Goal: Task Accomplishment & Management: Manage account settings

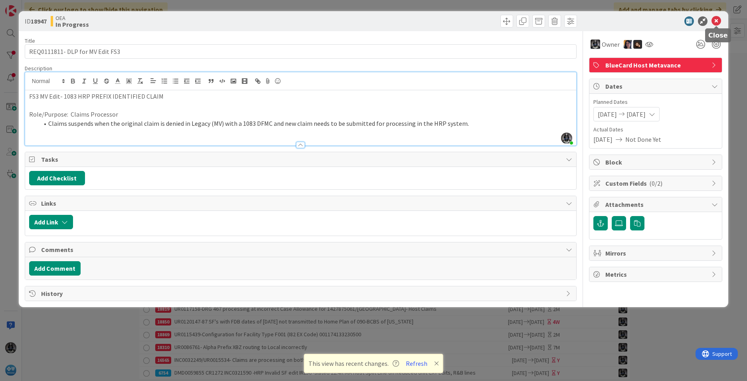
drag, startPoint x: 719, startPoint y: 19, endPoint x: 446, endPoint y: 15, distance: 272.7
click at [446, 15] on div at bounding box center [440, 21] width 274 height 13
click at [497, 18] on icon at bounding box center [717, 21] width 10 height 10
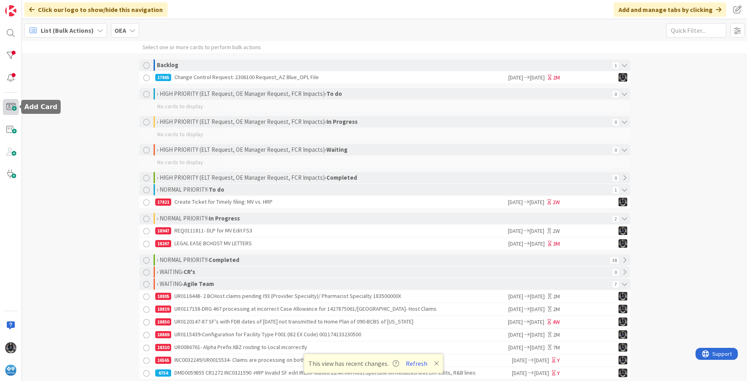
click at [10, 105] on span at bounding box center [11, 107] width 16 height 16
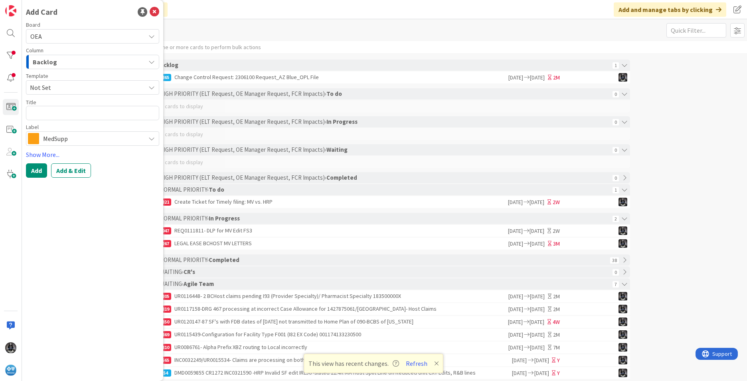
click at [153, 62] on icon "button" at bounding box center [152, 62] width 6 height 6
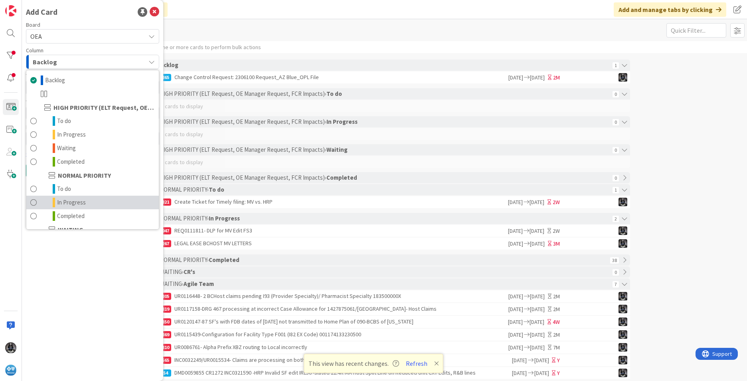
click at [73, 199] on span "In Progress" at bounding box center [71, 203] width 29 height 10
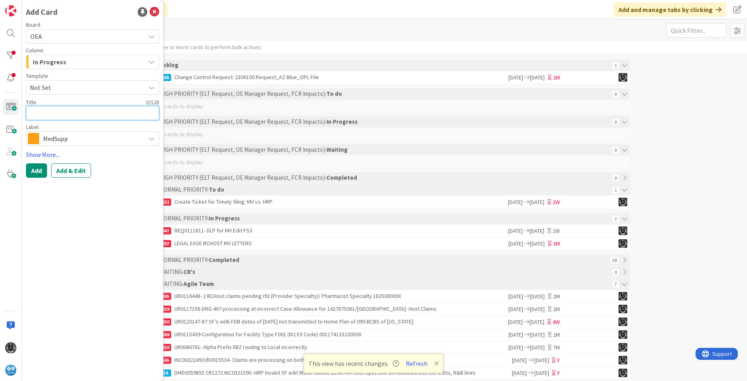
click at [35, 112] on textarea at bounding box center [92, 113] width 133 height 14
click at [34, 110] on textarea at bounding box center [92, 113] width 133 height 14
paste textarea "REQ0111871"
type textarea "x"
type textarea "REQ0111871"
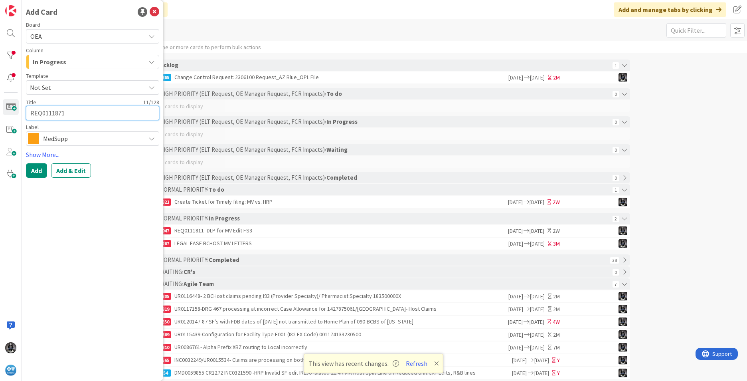
type textarea "x"
type textarea "REQ0111871-"
type textarea "x"
type textarea "REQ0111871-"
type textarea "x"
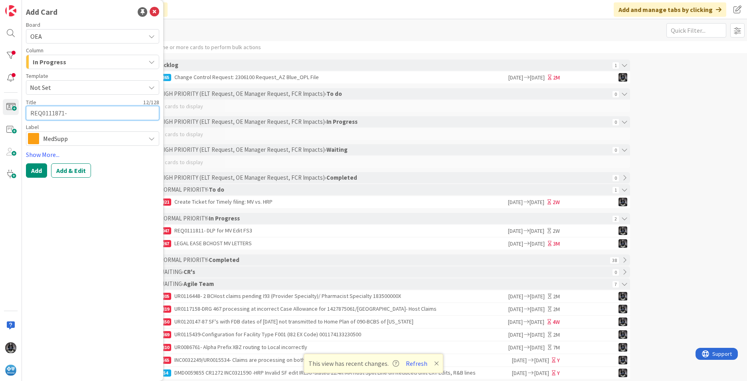
type textarea "REQ0111871- 6"
type textarea "x"
type textarea "REQ0111871- 6Q"
type textarea "x"
type textarea "REQ0111871- 6QL"
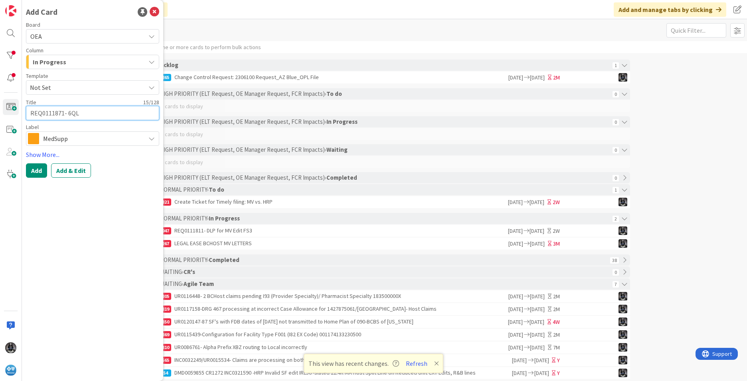
type textarea "x"
type textarea "REQ0111871- 6QL"
type textarea "x"
type textarea "REQ0111871- 6QL u"
type textarea "x"
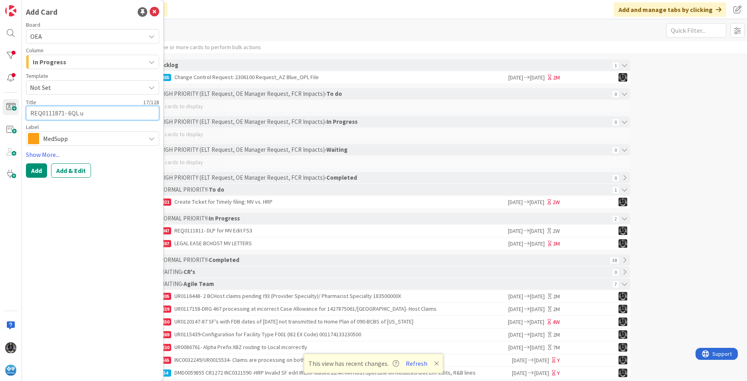
type textarea "REQ0111871- 6QL ud"
type textarea "x"
type textarea "REQ0111871- 6QL udp"
type textarea "x"
type textarea "REQ0111871- 6QL [PERSON_NAME]"
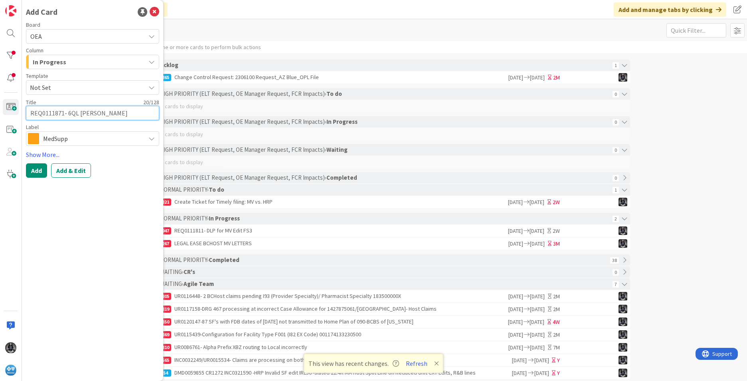
type textarea "x"
type textarea "REQ0111871- 6QL udpat"
type textarea "x"
type textarea "REQ0111871- 6QL udpate"
type textarea "x"
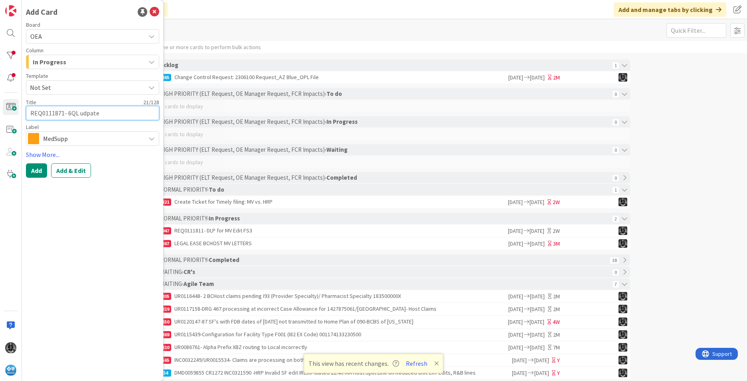
type textarea "REQ0111871- 6QL udpat"
type textarea "x"
type textarea "REQ0111871- 6QL [PERSON_NAME]"
type textarea "x"
type textarea "REQ0111871- 6QL udp"
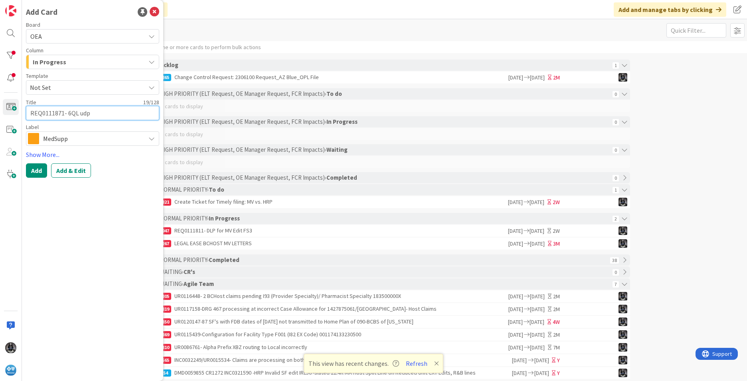
type textarea "x"
type textarea "REQ0111871- 6QL ud"
type textarea "x"
type textarea "REQ0111871- 6QL u"
type textarea "x"
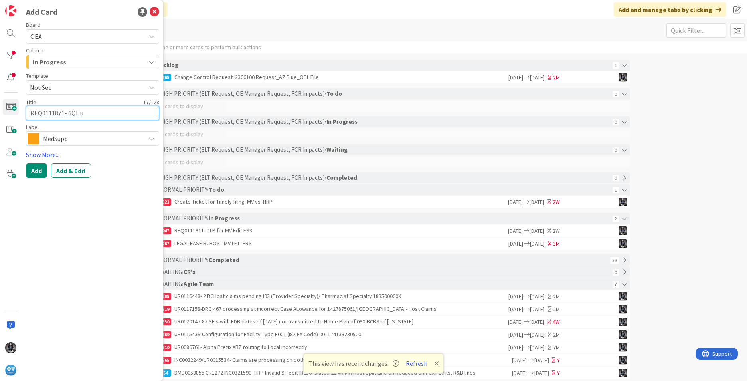
type textarea "REQ0111871- 6QL"
type textarea "x"
type textarea "REQ0111871- 6QL D"
type textarea "x"
type textarea "REQ0111871- 6QL DL"
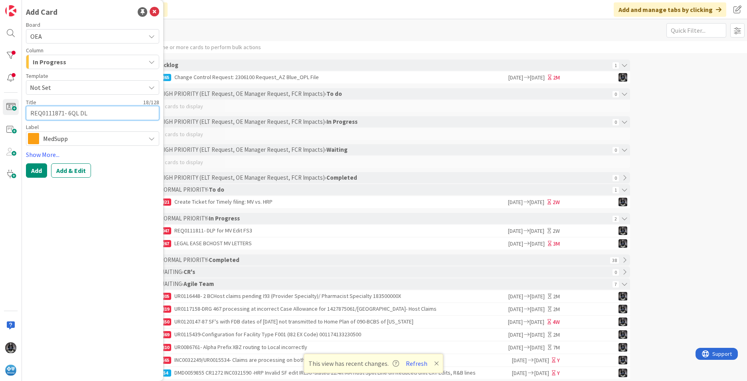
type textarea "x"
type textarea "REQ0111871- 6QL DLP"
type textarea "x"
type textarea "REQ0111871- 6QL DLP"
type textarea "x"
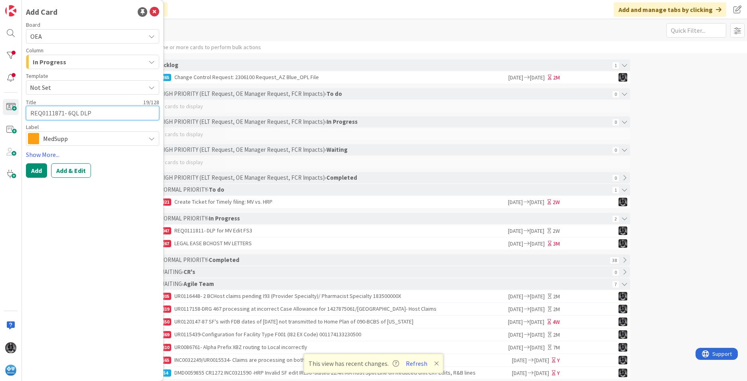
type textarea "REQ0111871- 6QL DLP u"
type textarea "x"
type textarea "REQ0111871- 6QL DLP ud"
type textarea "x"
type textarea "REQ0111871- 6QL DLP udp"
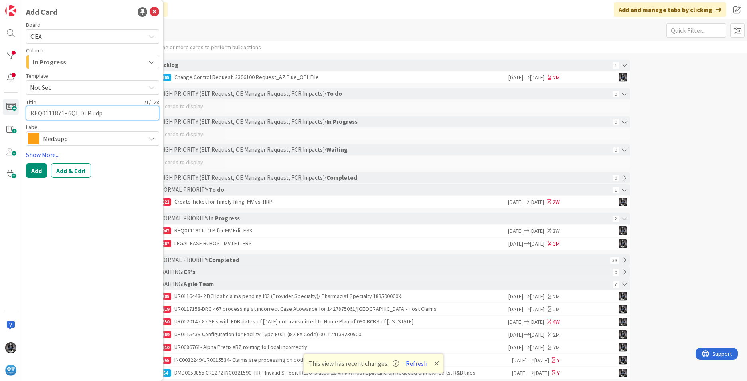
type textarea "x"
type textarea "REQ0111871- 6QL DLP [PERSON_NAME]"
type textarea "x"
type textarea "REQ0111871- 6QL DLP udpate"
type textarea "x"
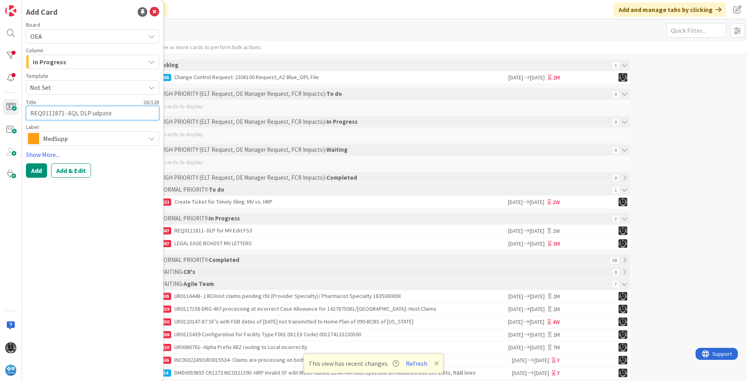
type textarea "REQ0111871- 6QL DLP udpate"
click at [152, 138] on icon at bounding box center [152, 138] width 6 height 6
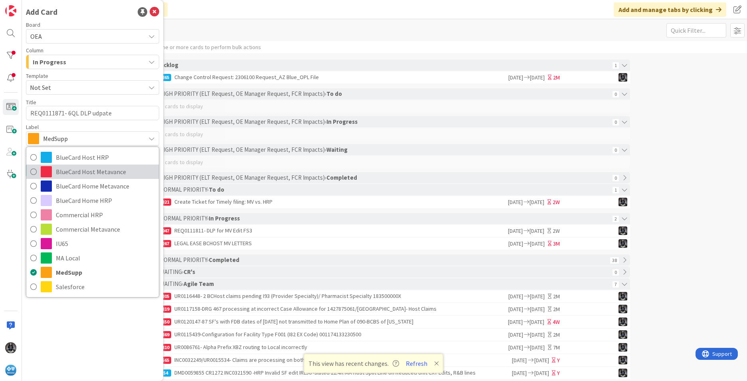
click at [94, 174] on span "BlueCard Host Metavance" at bounding box center [105, 172] width 99 height 12
type textarea "x"
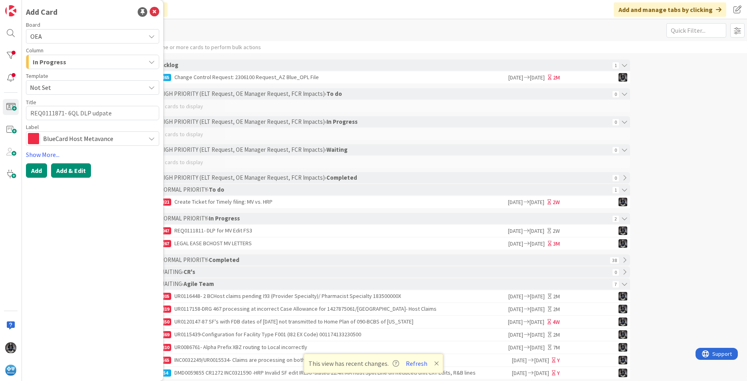
click at [73, 171] on button "Add & Edit" at bounding box center [71, 170] width 40 height 14
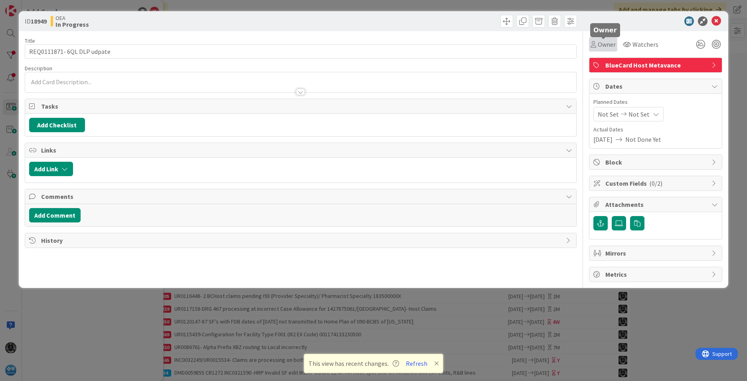
click at [497, 43] on span "Owner" at bounding box center [607, 45] width 18 height 10
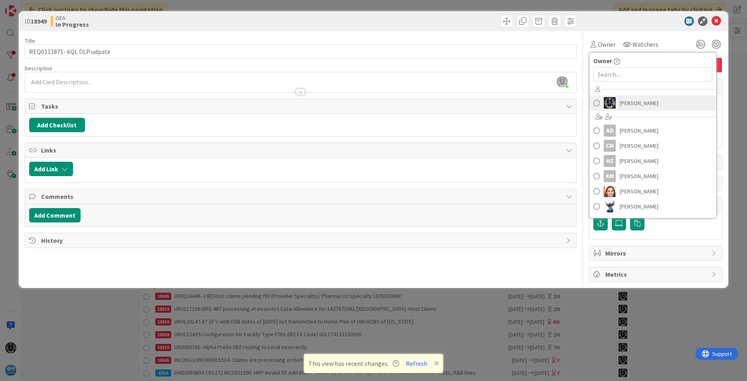
click at [497, 102] on img at bounding box center [610, 103] width 12 height 12
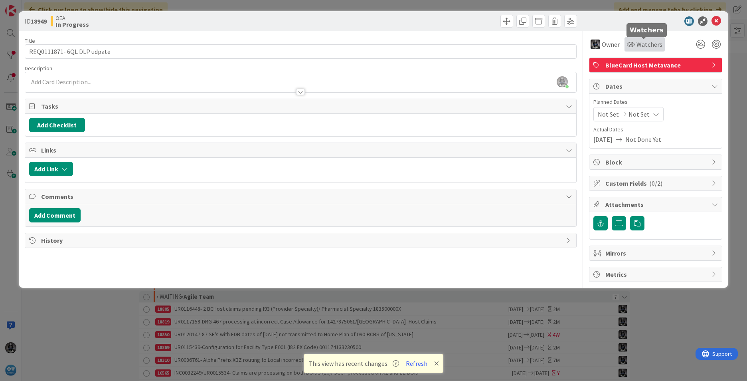
click at [497, 45] on span "Watchers" at bounding box center [650, 45] width 26 height 10
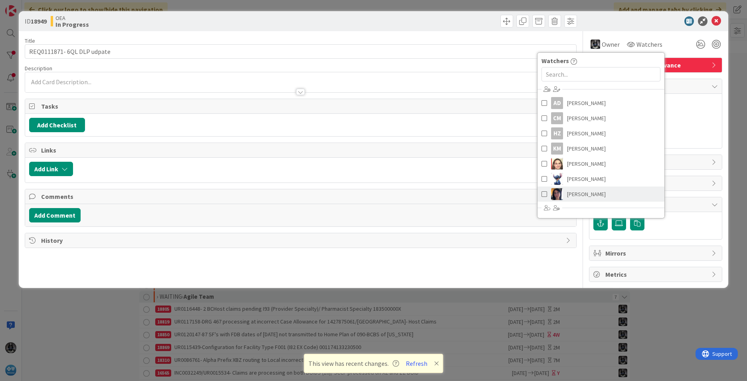
click at [497, 193] on span "[PERSON_NAME]" at bounding box center [586, 194] width 39 height 12
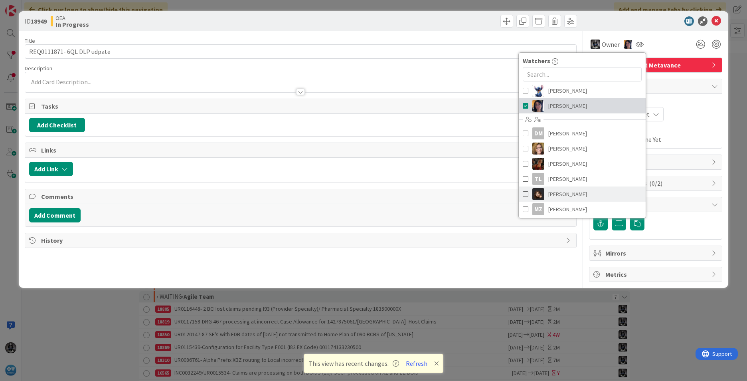
scroll to position [90, 0]
click at [497, 191] on span "[PERSON_NAME]" at bounding box center [568, 192] width 39 height 12
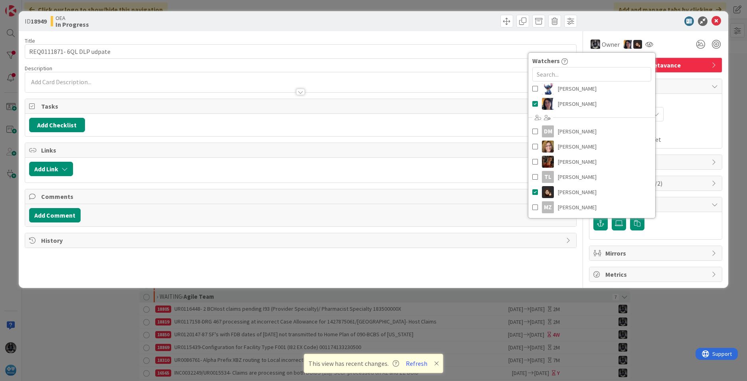
click at [497, 120] on div "Not Set Not Set" at bounding box center [656, 114] width 125 height 14
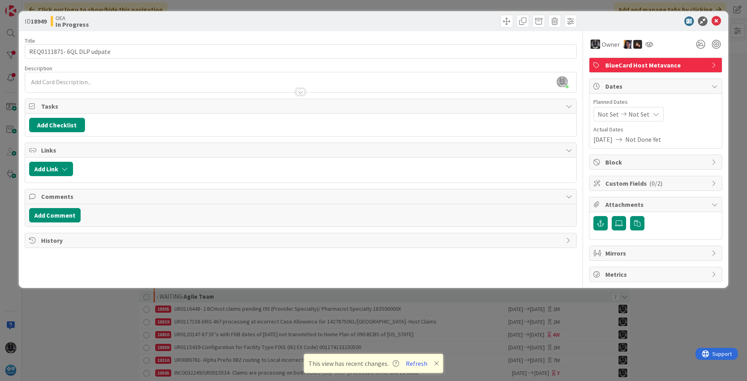
click at [497, 113] on span "Not Set" at bounding box center [608, 114] width 21 height 10
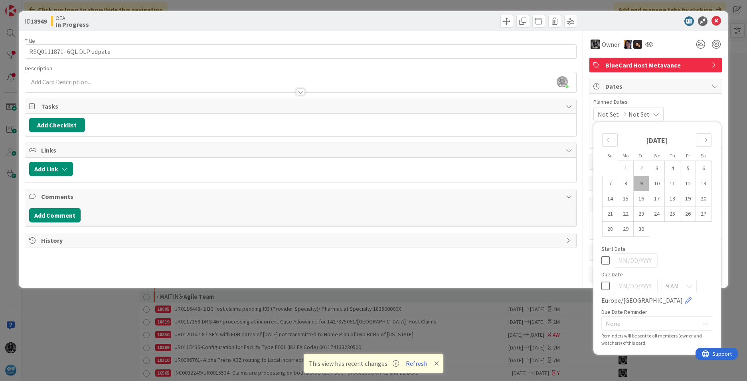
click at [497, 180] on td "9" at bounding box center [642, 183] width 16 height 15
type input "[DATE]"
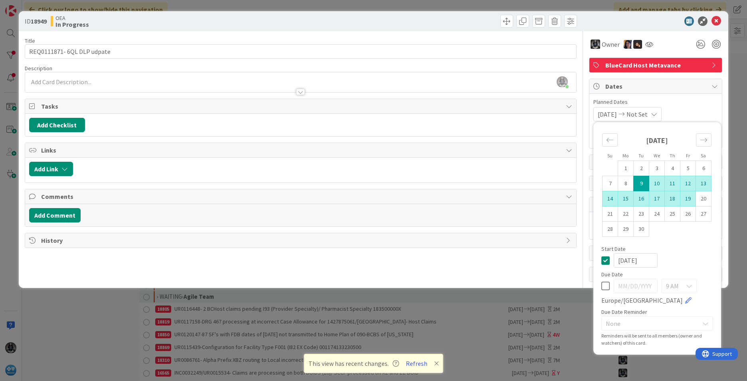
click at [497, 198] on td "19" at bounding box center [689, 198] width 16 height 15
type input "[DATE]"
click at [87, 79] on div "[PERSON_NAME] just joined" at bounding box center [300, 82] width 551 height 20
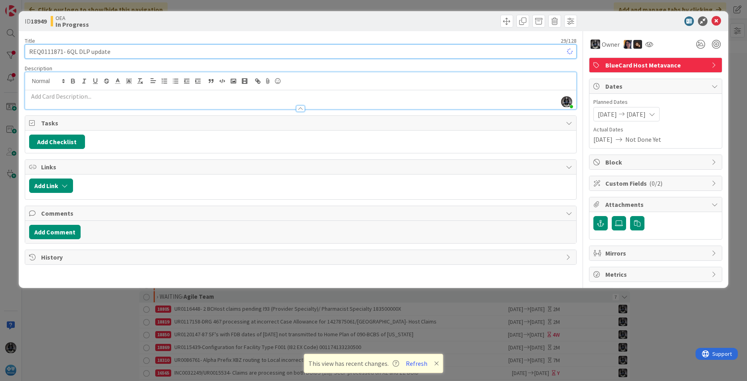
click at [121, 51] on input "REQ0111871- 6QL DLP update" at bounding box center [301, 51] width 552 height 14
paste input "RITM0145293"
type input "REQ0111871- 6QL DLP update RITM0145293"
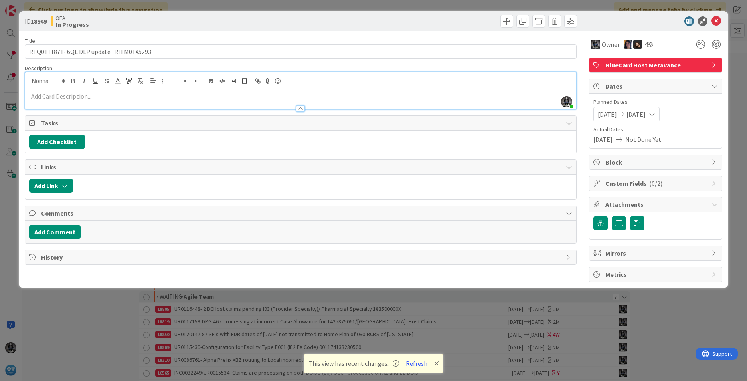
click at [38, 96] on p at bounding box center [300, 96] width 543 height 9
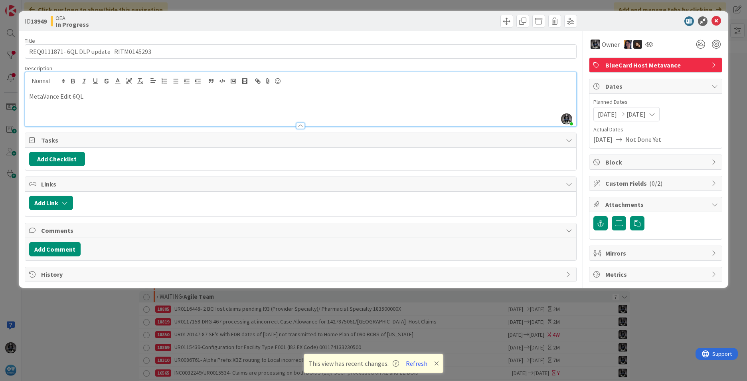
click at [100, 97] on p "MetaVance Edit 6QL" at bounding box center [300, 96] width 543 height 9
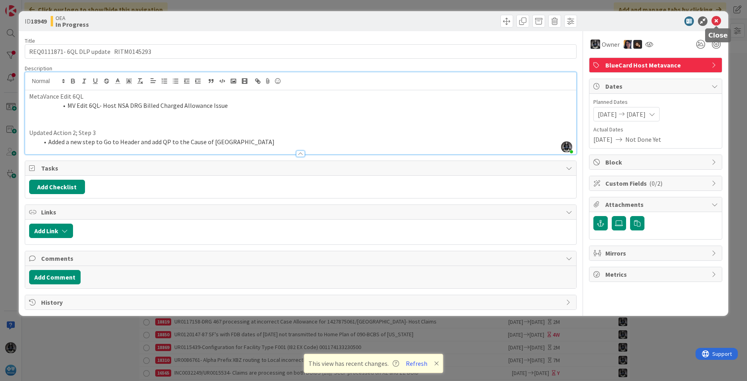
click at [497, 20] on icon at bounding box center [717, 21] width 10 height 10
